Goal: Information Seeking & Learning: Learn about a topic

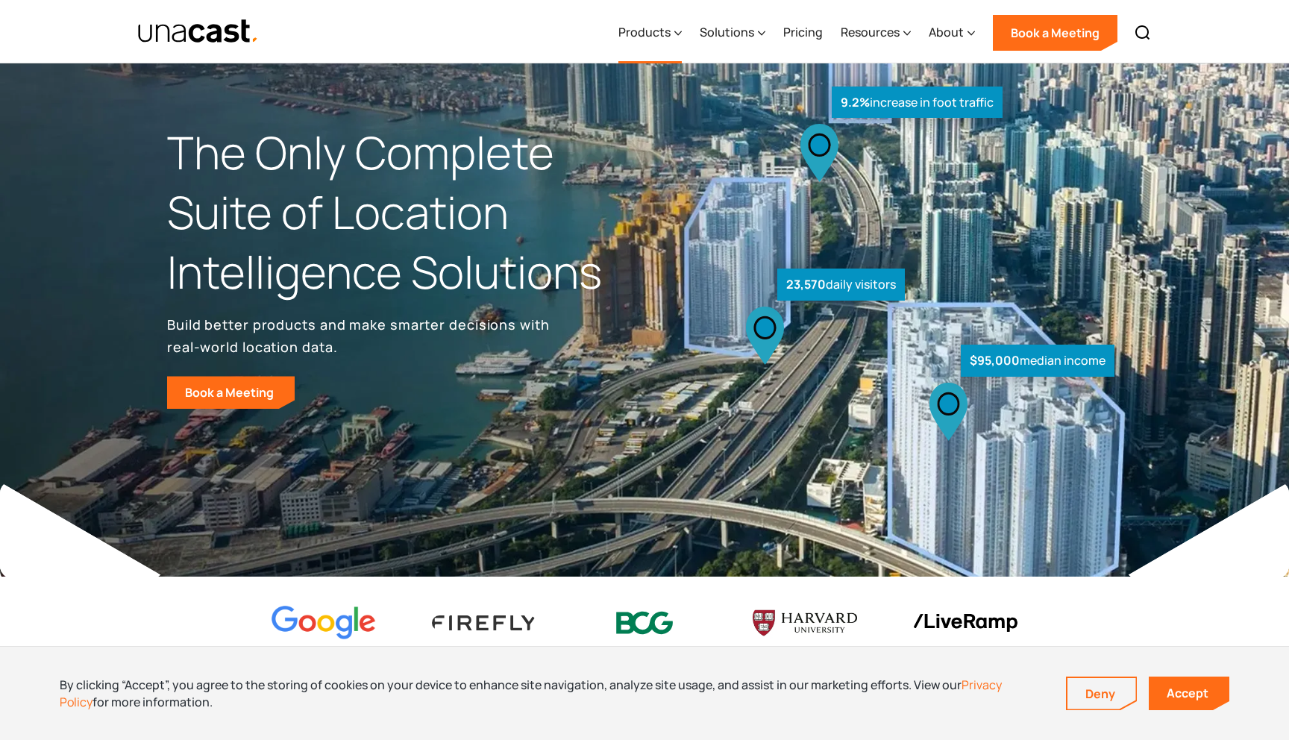
click at [659, 38] on div "Products" at bounding box center [644, 32] width 52 height 18
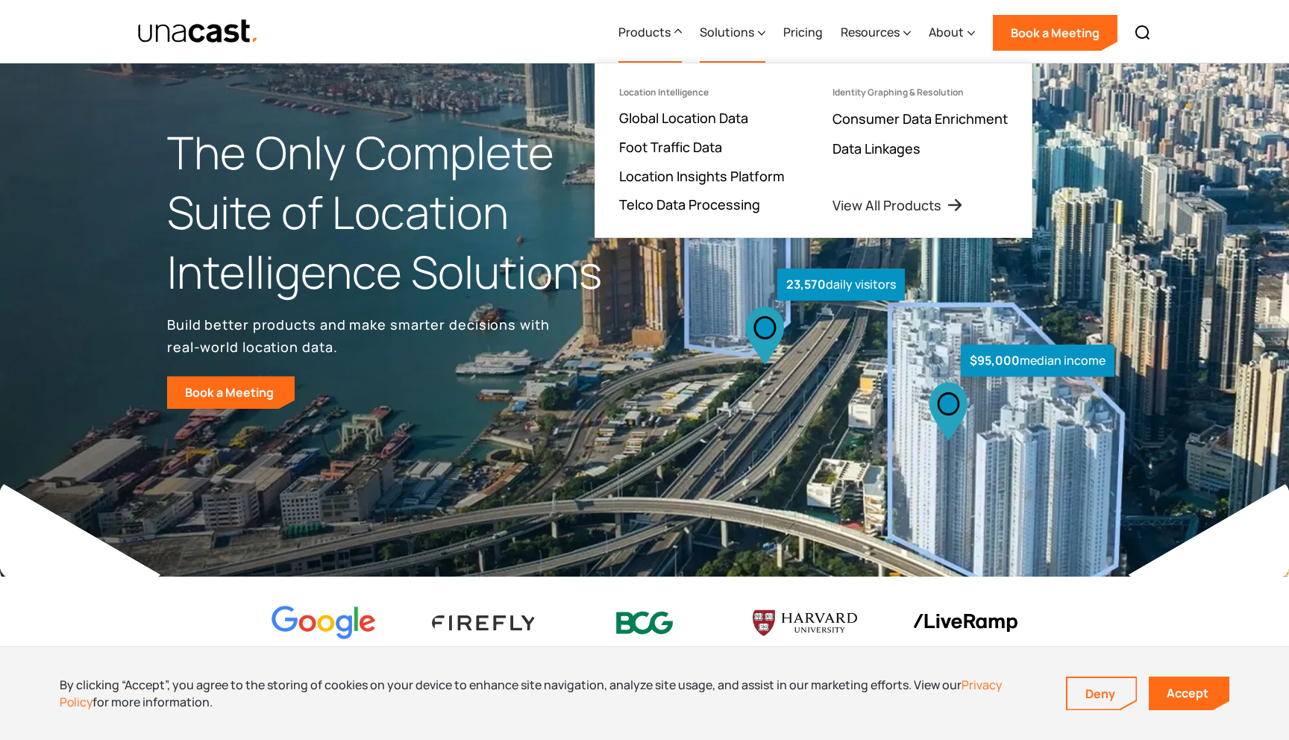
click at [725, 32] on div "Solutions" at bounding box center [727, 32] width 54 height 18
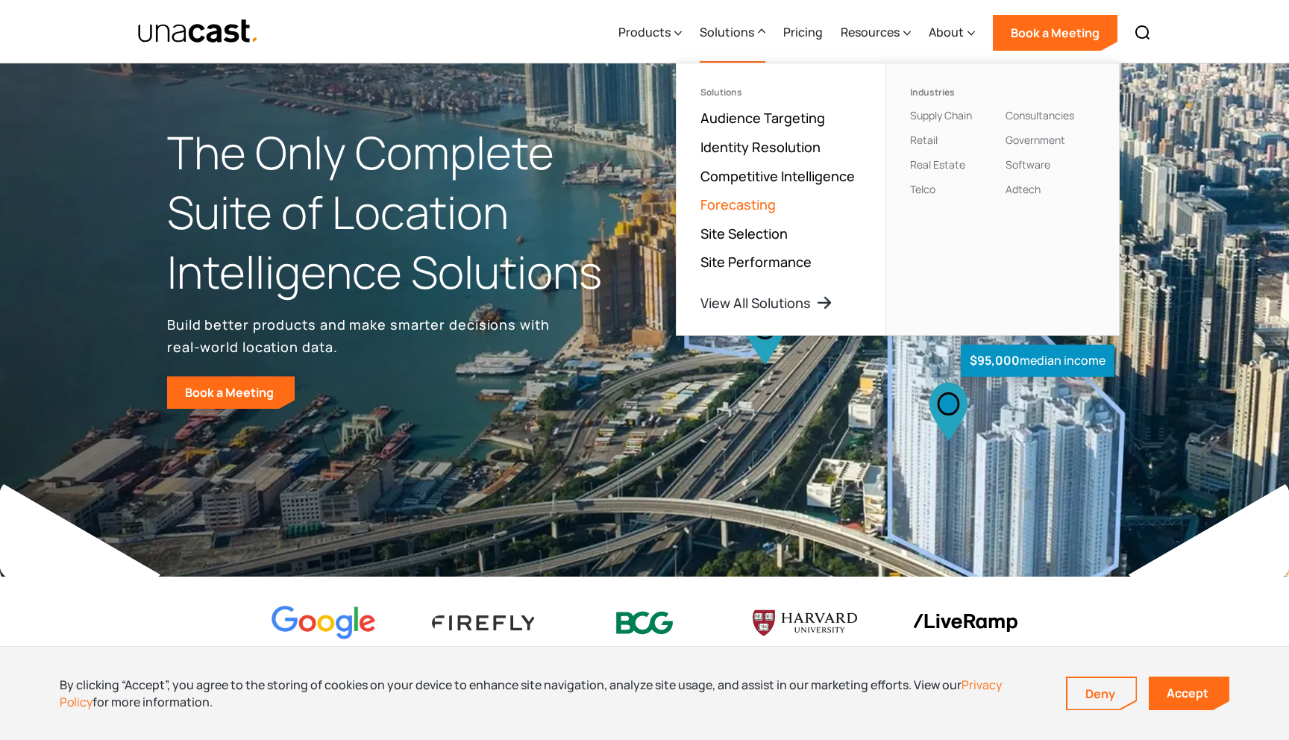
click at [740, 198] on link "Forecasting" at bounding box center [737, 204] width 75 height 18
click at [646, 33] on div "Products" at bounding box center [644, 32] width 52 height 18
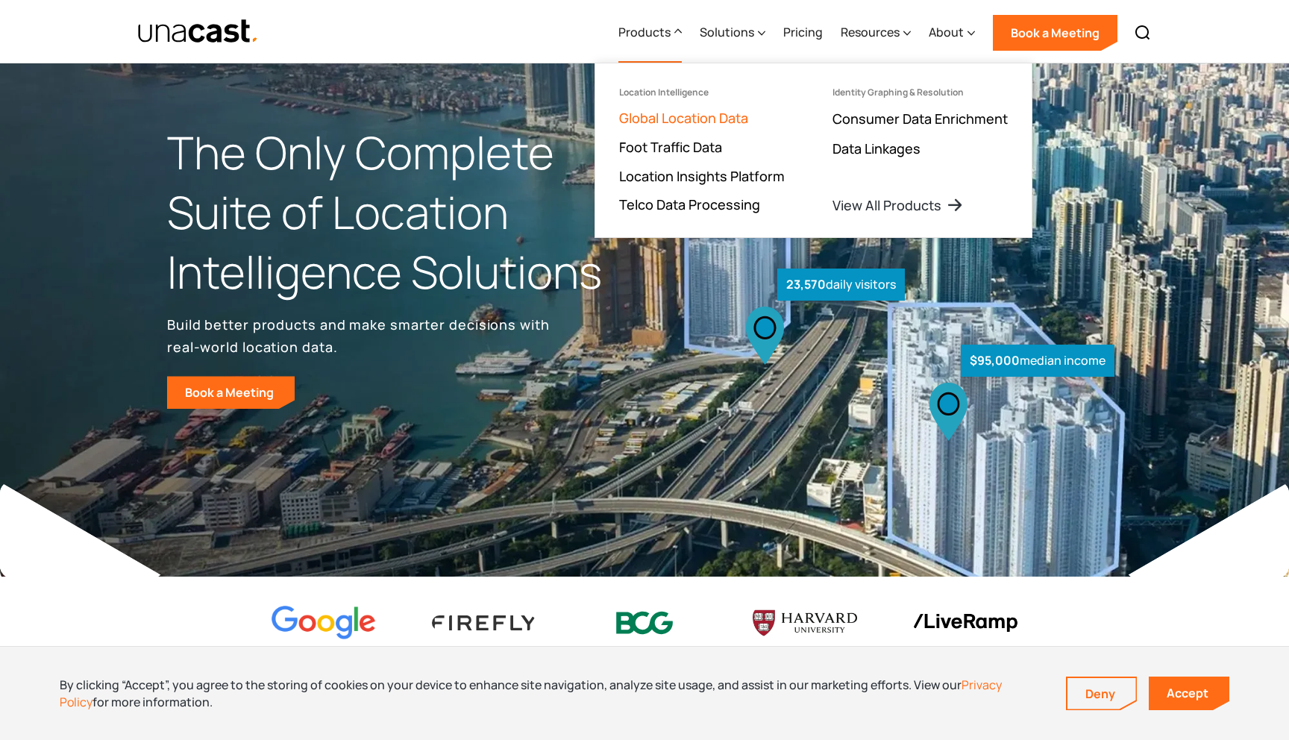
click at [679, 119] on link "Global Location Data" at bounding box center [683, 118] width 129 height 18
click at [672, 118] on link "Global Location Data" at bounding box center [683, 118] width 129 height 18
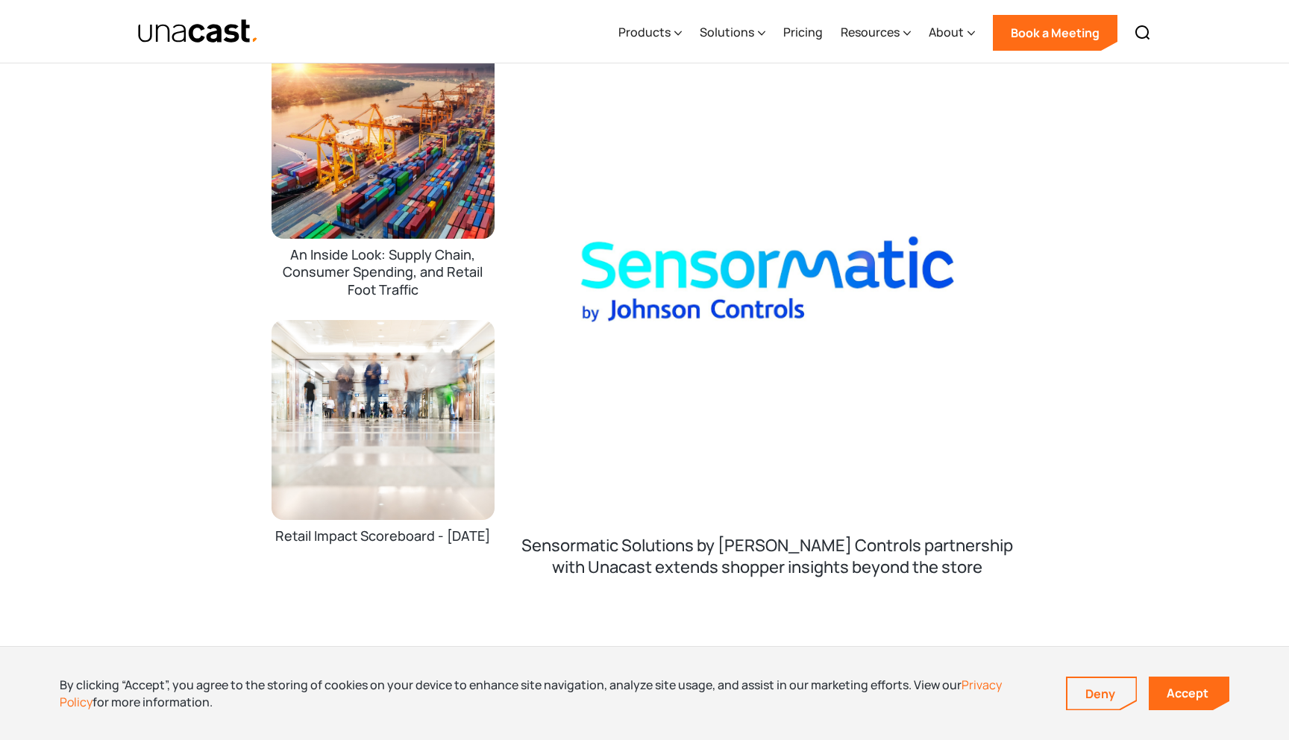
scroll to position [2104, 0]
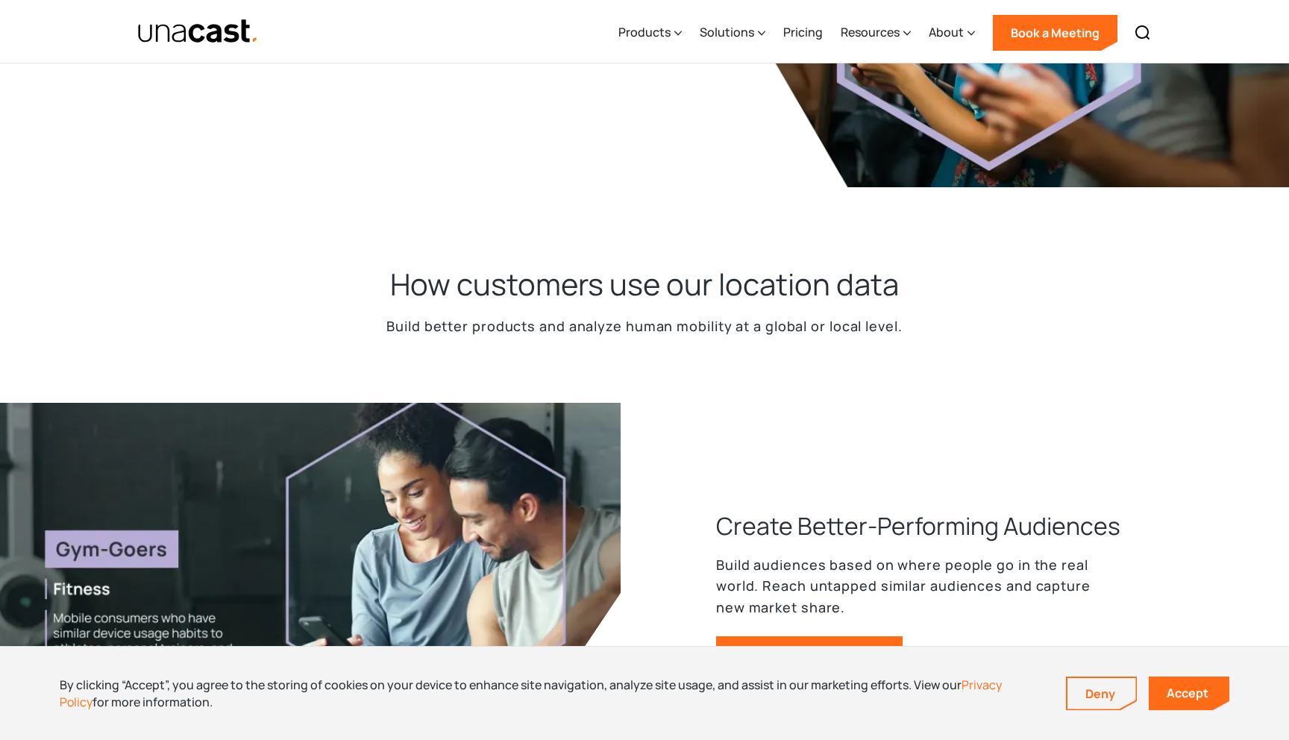
scroll to position [248, 0]
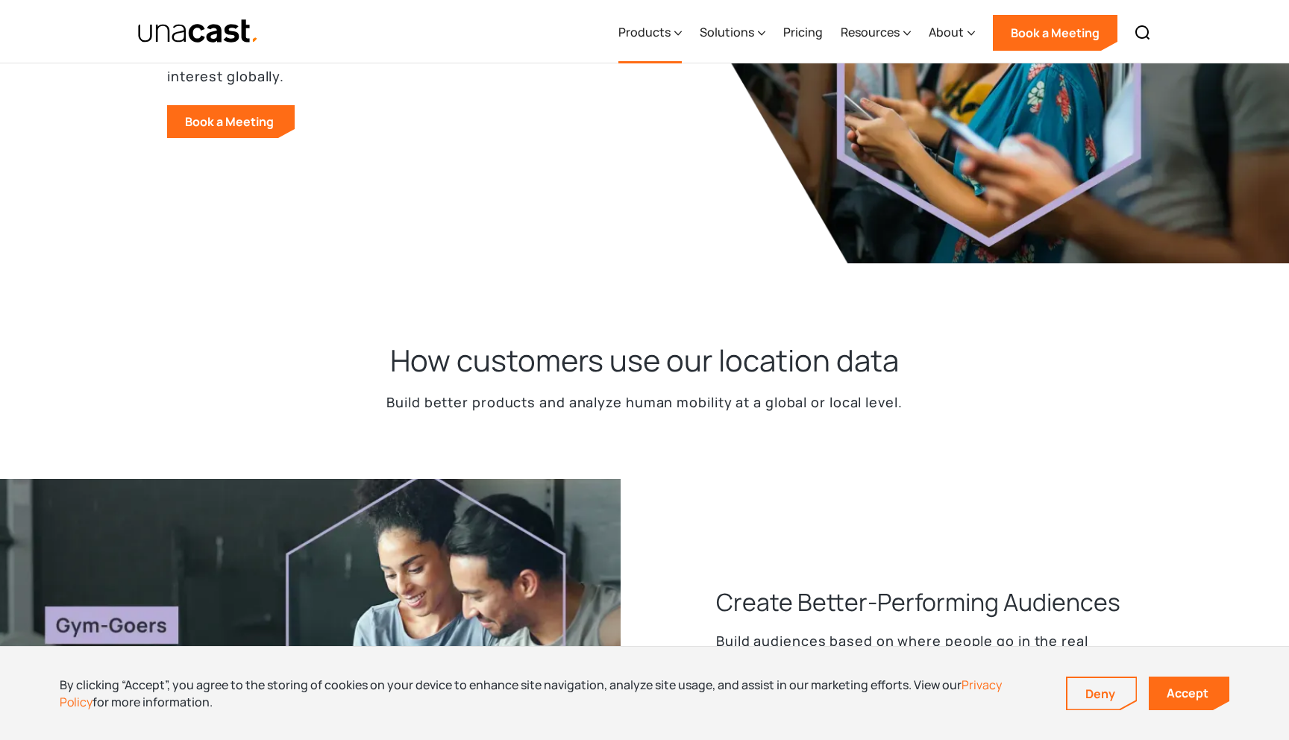
click at [659, 39] on div "Products" at bounding box center [644, 32] width 52 height 18
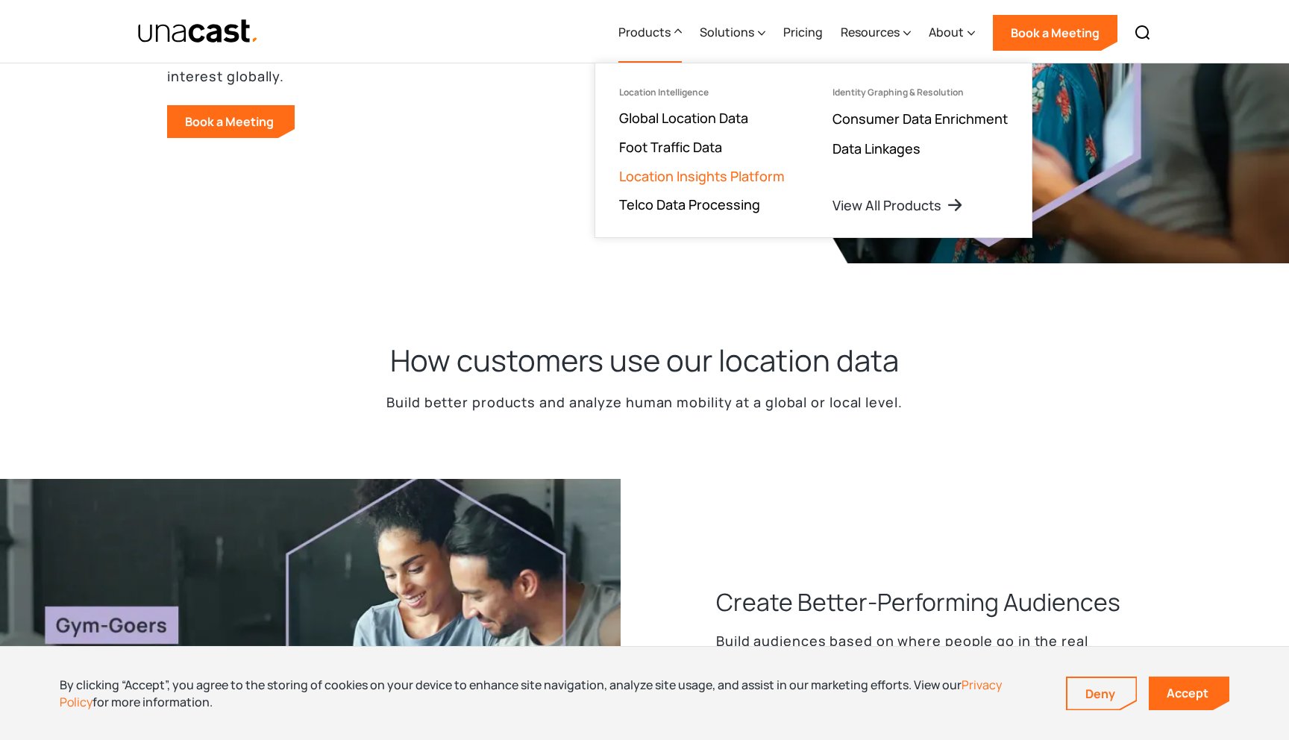
click at [677, 174] on link "Location Insights Platform" at bounding box center [702, 176] width 166 height 18
